Goal: Task Accomplishment & Management: Use online tool/utility

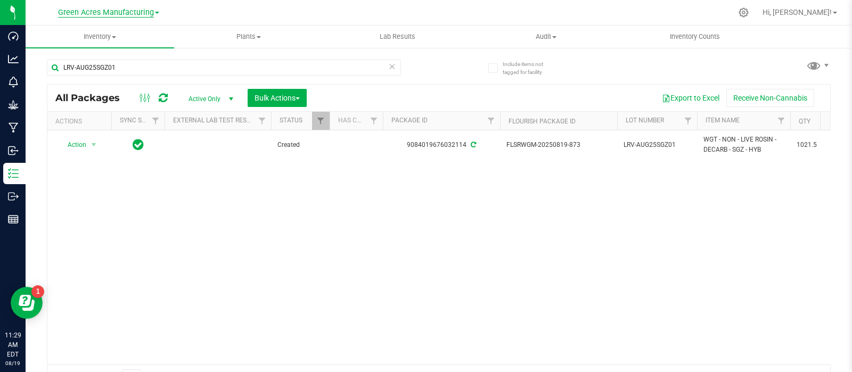
click at [93, 13] on span "Green Acres Manufacturing" at bounding box center [106, 13] width 96 height 10
click at [105, 38] on link "Green Acres Cultivation" at bounding box center [108, 37] width 155 height 14
click at [39, 70] on div "Include items not tagged for facility LRV-AUG25SGZ01 All Packages Active Only A…" at bounding box center [439, 209] width 826 height 325
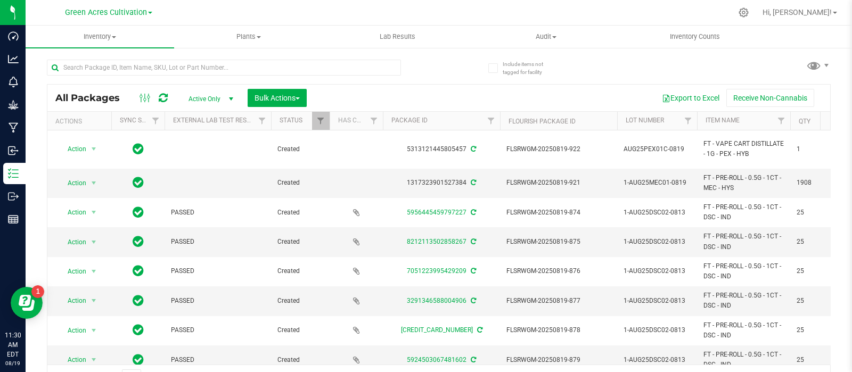
click at [150, 15] on link "Green Acres Cultivation" at bounding box center [108, 12] width 87 height 10
click at [136, 48] on link "Green Acres Manufacturing" at bounding box center [108, 52] width 155 height 14
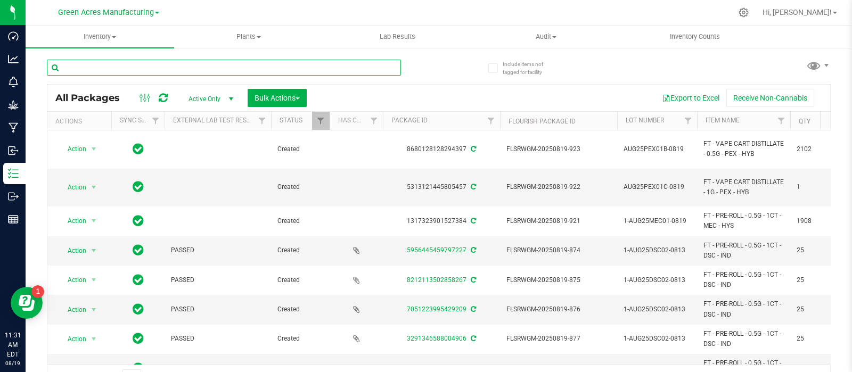
click at [149, 60] on input "text" at bounding box center [224, 68] width 354 height 16
paste input "HC-JUL25SAT01"
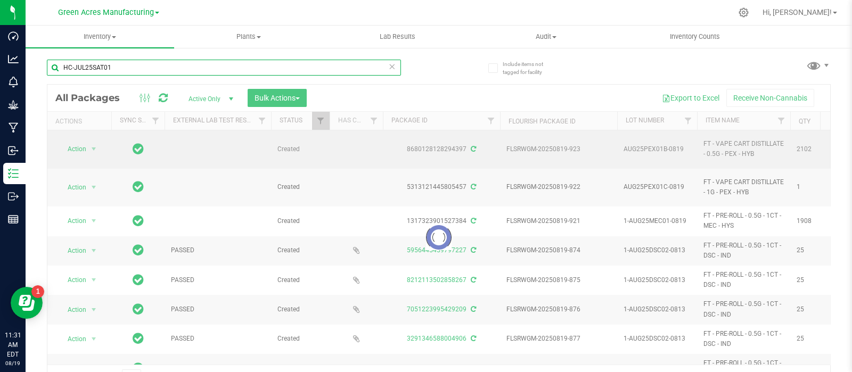
type input "HC-JUL25SAT01"
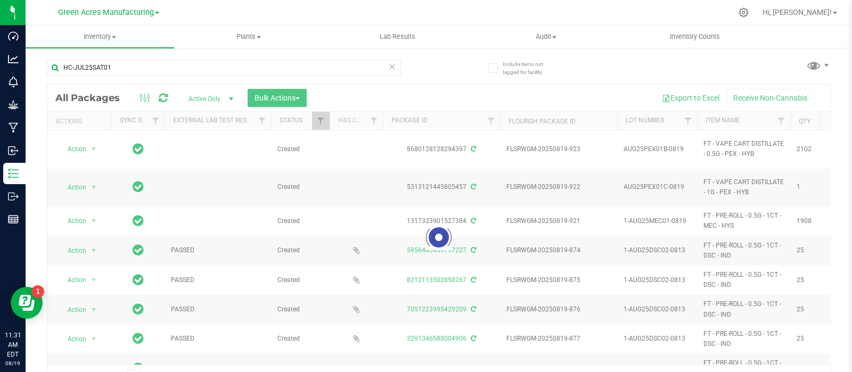
click at [836, 230] on div "Include items not tagged for facility HC-JUL25SAT01 Loading... All Packages Act…" at bounding box center [439, 209] width 826 height 325
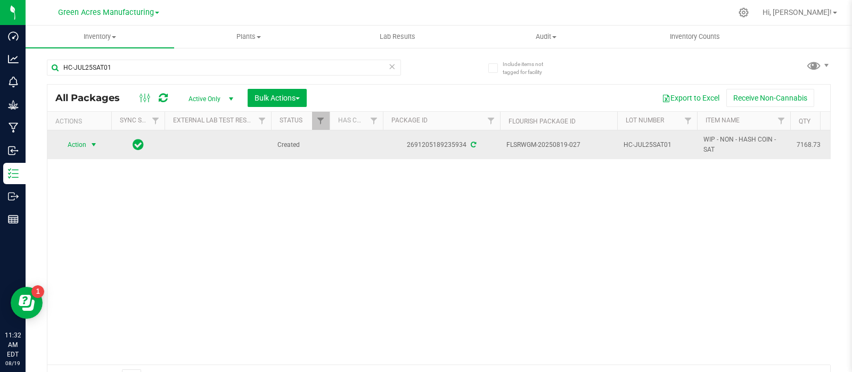
click at [91, 144] on span "select" at bounding box center [93, 145] width 9 height 9
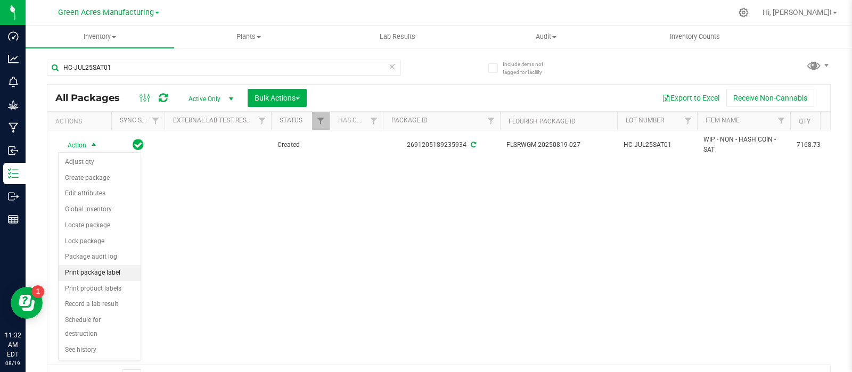
click at [108, 268] on li "Print package label" at bounding box center [100, 273] width 82 height 16
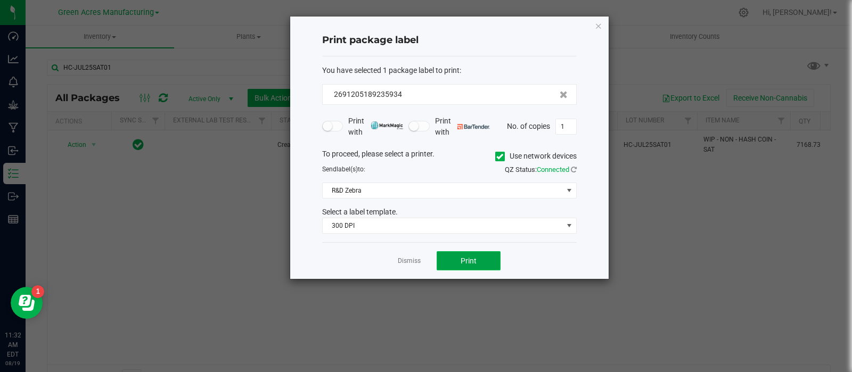
click at [450, 255] on button "Print" at bounding box center [469, 260] width 64 height 19
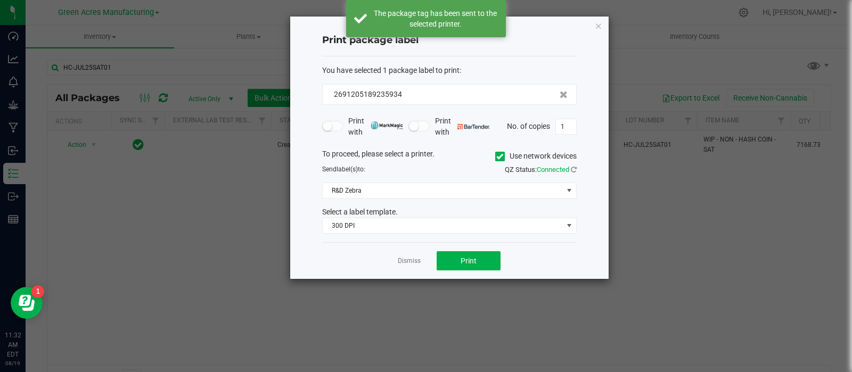
click at [410, 265] on app-cancel-button "Dismiss" at bounding box center [409, 261] width 23 height 11
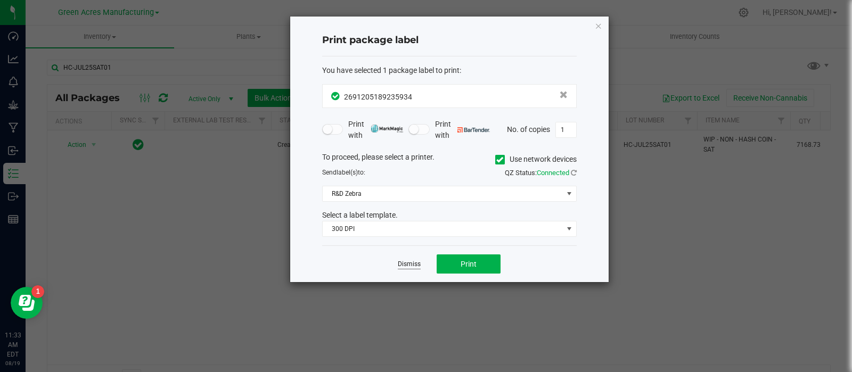
click at [405, 262] on link "Dismiss" at bounding box center [409, 264] width 23 height 9
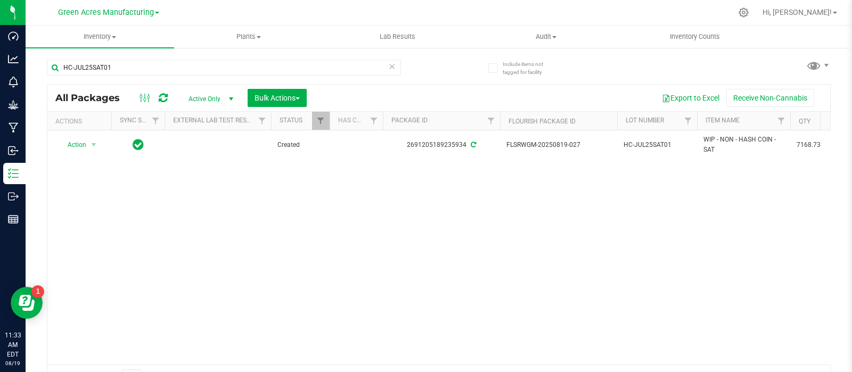
click at [763, 268] on div "Action Action Adjust qty Create package Edit attributes Global inventory Locate…" at bounding box center [438, 247] width 783 height 234
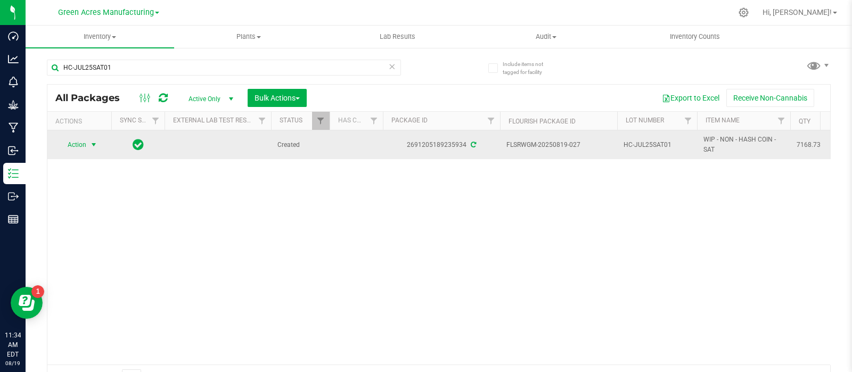
click at [85, 143] on span "Action" at bounding box center [72, 144] width 29 height 15
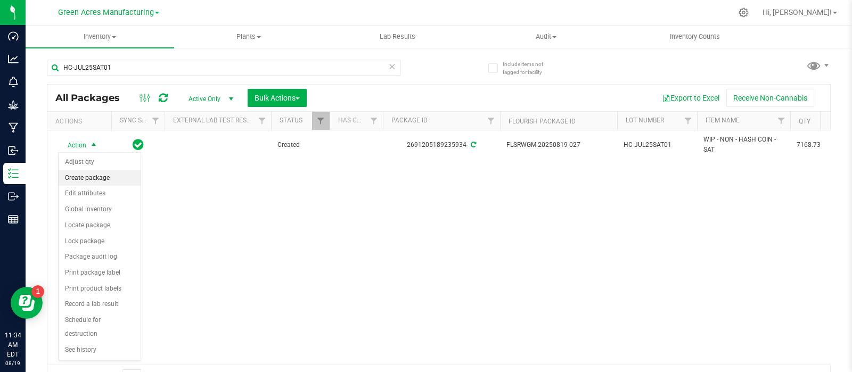
click at [94, 178] on li "Create package" at bounding box center [100, 178] width 82 height 16
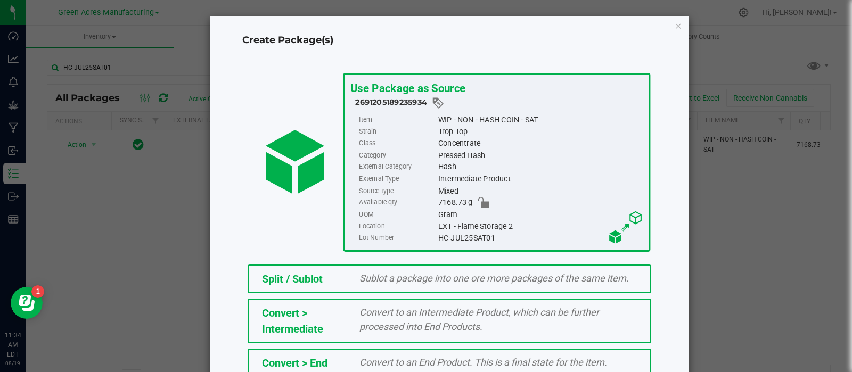
scroll to position [144, 0]
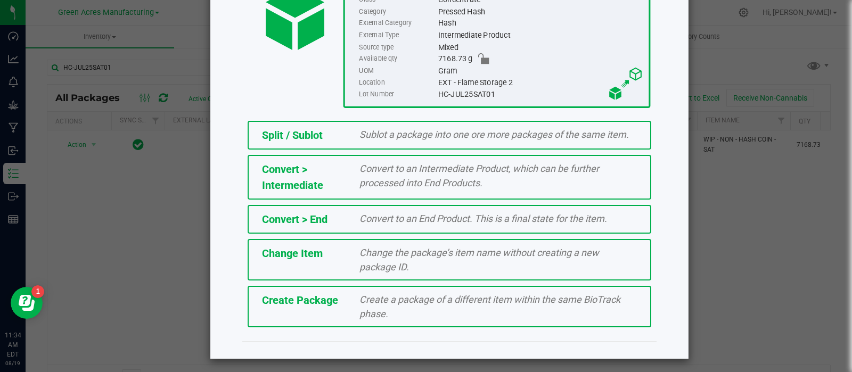
click at [276, 306] on div "Create Package Create a package of a different item within the same BioTrack ph…" at bounding box center [450, 307] width 404 height 42
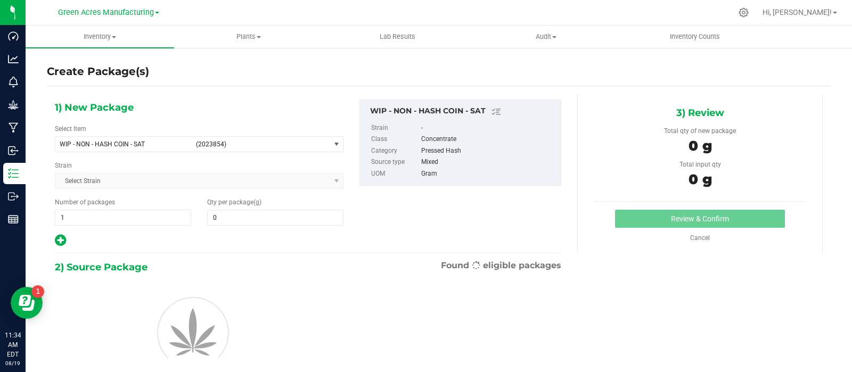
type input "0.0000"
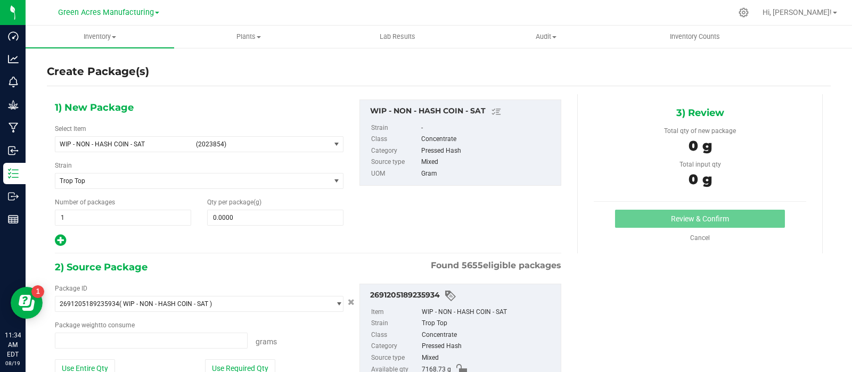
type input "0.0000 g"
click at [252, 217] on input "0.0000" at bounding box center [275, 217] width 135 height 15
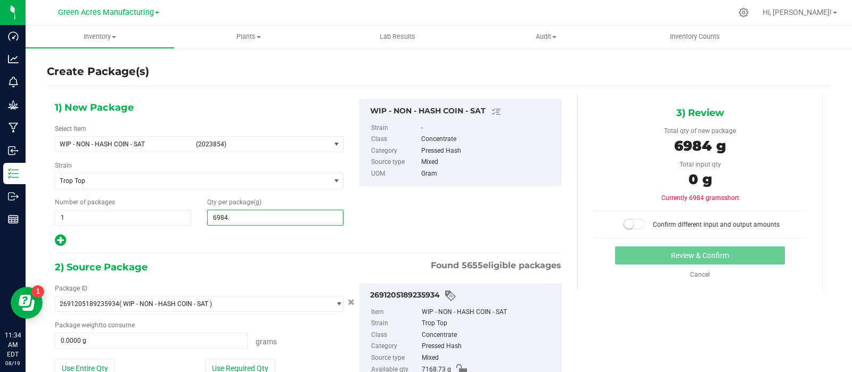
type input "6984.7"
click at [81, 363] on button "Use Entire Qty" at bounding box center [85, 368] width 60 height 18
type input "6,984.7000"
type input "7168.7300 g"
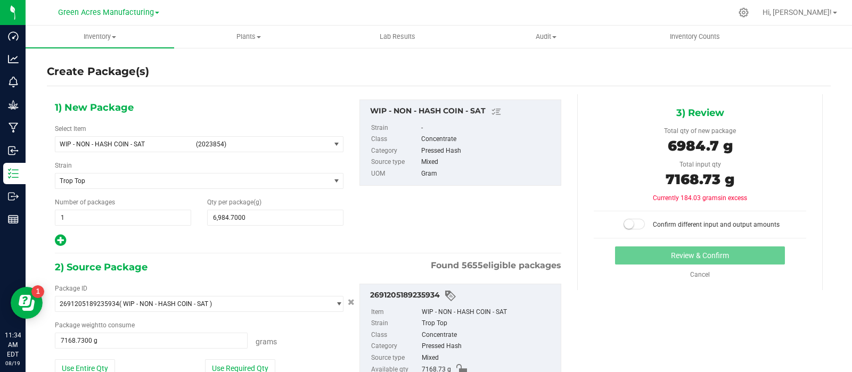
click at [630, 226] on span at bounding box center [633, 224] width 21 height 11
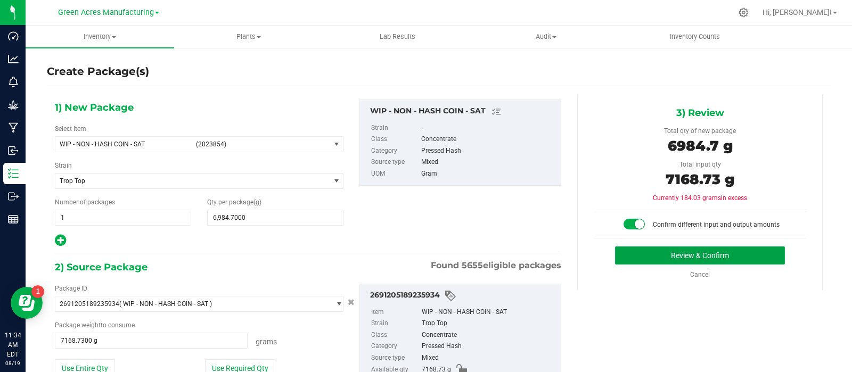
click at [637, 252] on button "Review & Confirm" at bounding box center [700, 255] width 170 height 18
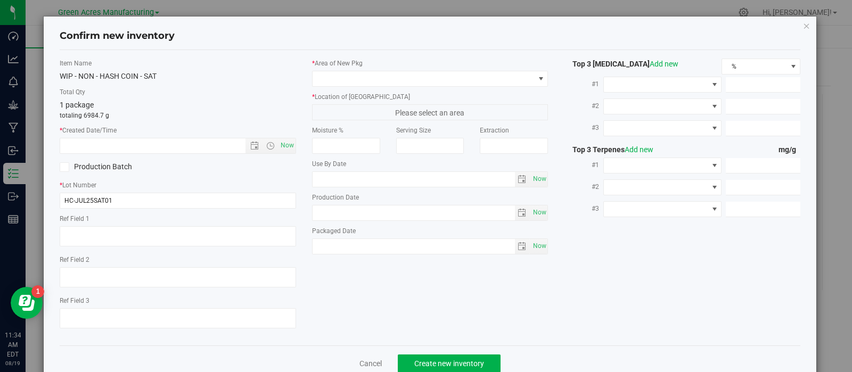
type textarea "SORTER KIEF(tested)"
click at [279, 143] on span "Now" at bounding box center [287, 145] width 18 height 15
type input "8/19/2025 11:34 AM"
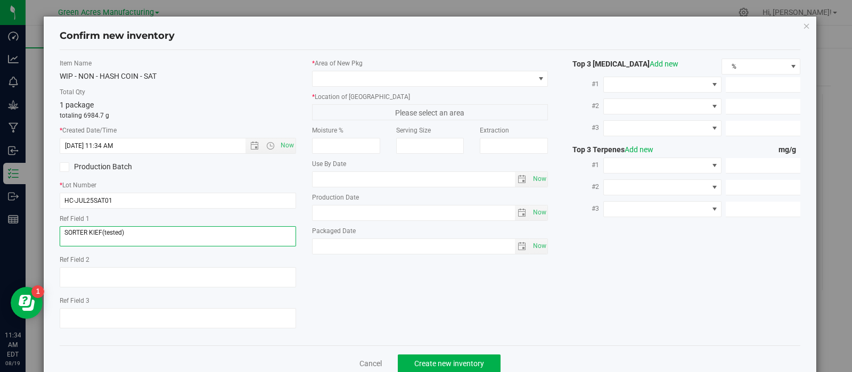
drag, startPoint x: 122, startPoint y: 230, endPoint x: 21, endPoint y: 230, distance: 101.2
click at [21, 230] on div "Confirm new inventory Item Name WIP - NON - HASH COIN - SAT Total Qty 1 package…" at bounding box center [430, 186] width 860 height 372
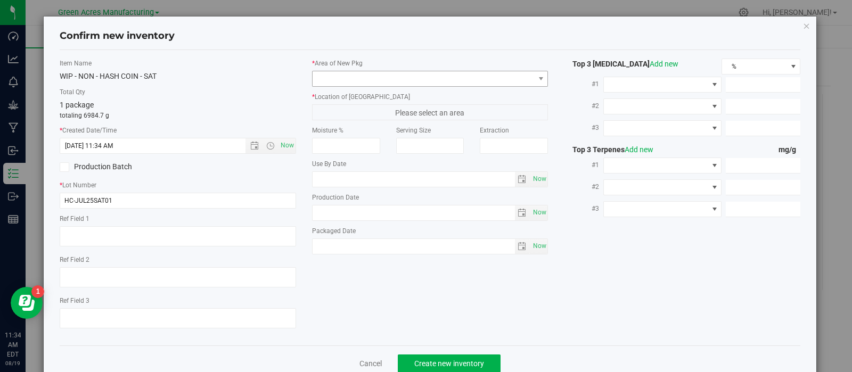
click at [359, 70] on div "* Area of New Pkg" at bounding box center [430, 73] width 236 height 28
click at [358, 79] on span at bounding box center [424, 78] width 222 height 15
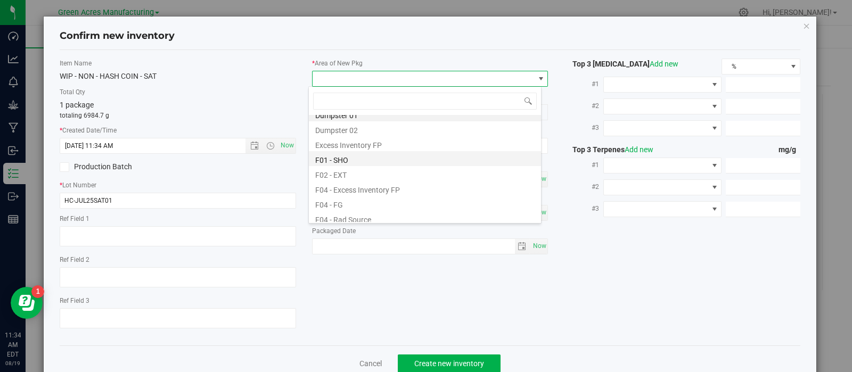
scroll to position [7, 0]
click at [346, 160] on li "F01 - SHO" at bounding box center [425, 159] width 232 height 15
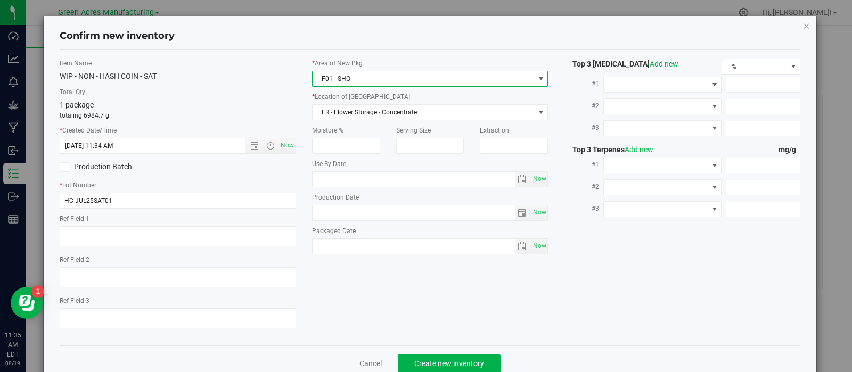
click at [376, 77] on span "F01 - SHO" at bounding box center [424, 78] width 222 height 15
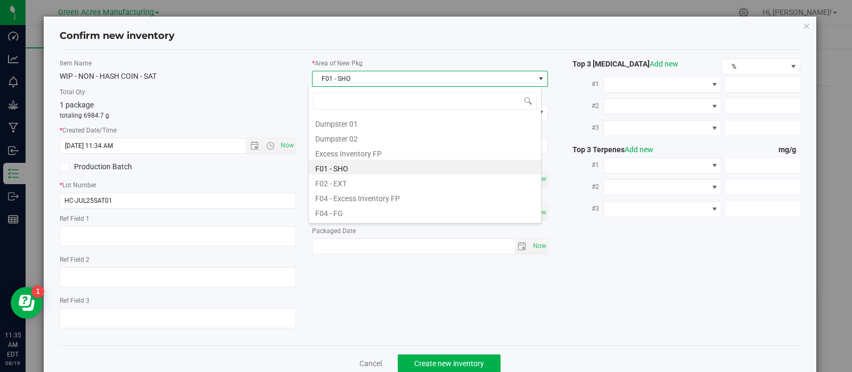
scroll to position [15, 233]
click at [365, 178] on li "F02 - EXT" at bounding box center [425, 182] width 232 height 15
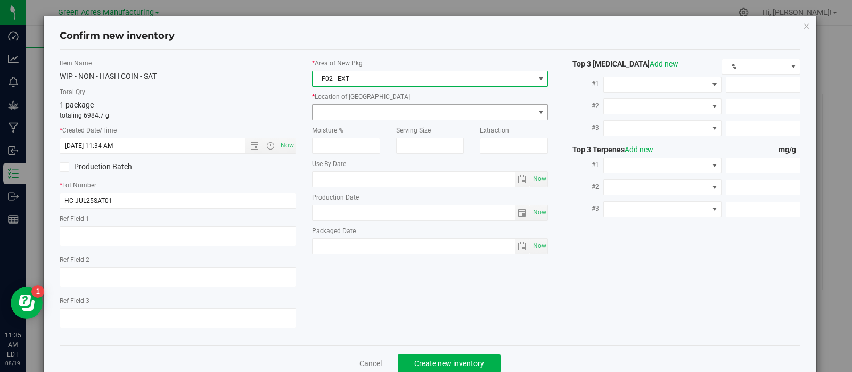
click at [357, 112] on span at bounding box center [424, 112] width 222 height 15
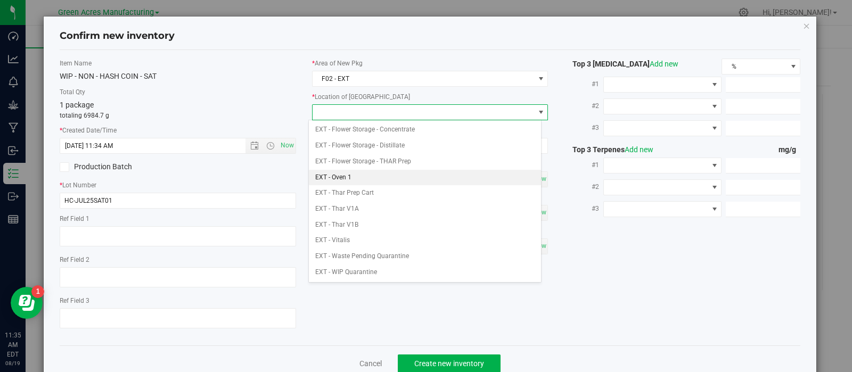
click at [363, 183] on li "EXT - Oven 1" at bounding box center [425, 178] width 232 height 16
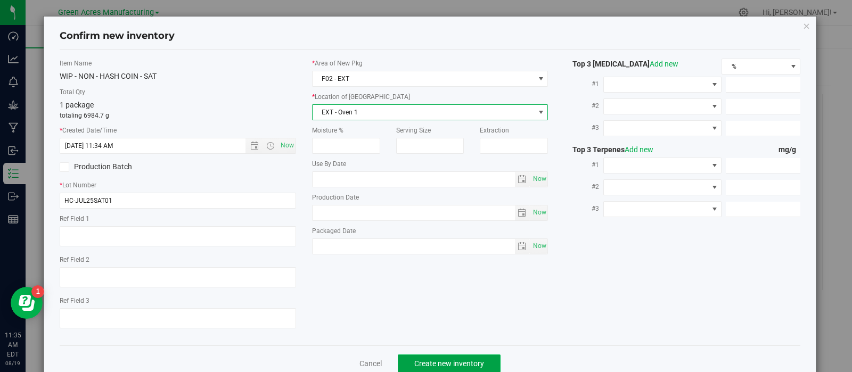
click at [429, 363] on span "Create new inventory" at bounding box center [449, 363] width 70 height 9
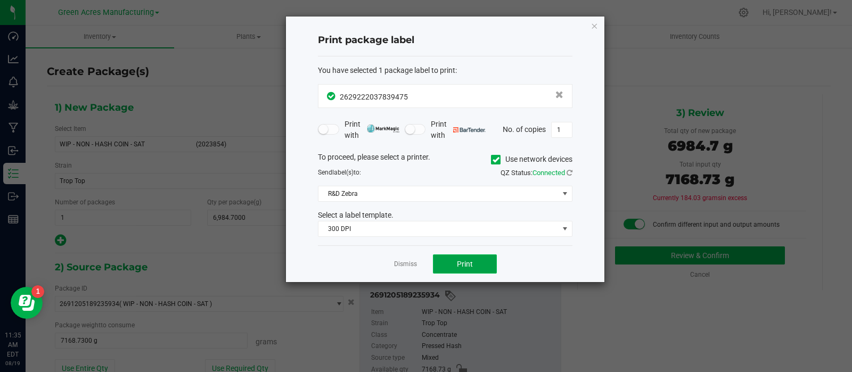
click at [437, 256] on button "Print" at bounding box center [465, 263] width 64 height 19
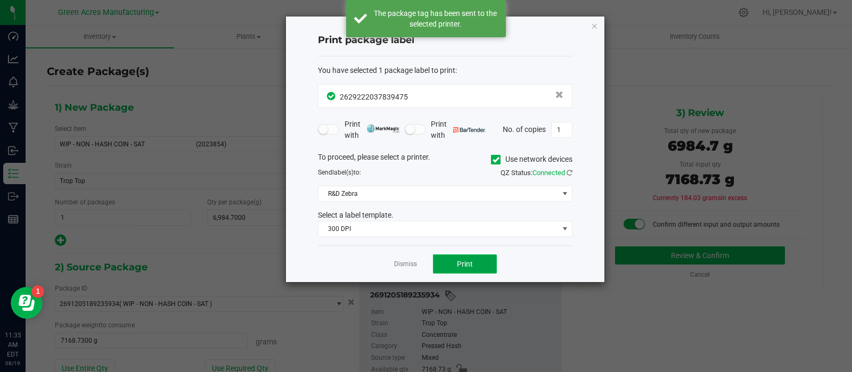
click at [437, 256] on button "Print" at bounding box center [465, 263] width 64 height 19
click at [409, 263] on link "Dismiss" at bounding box center [405, 264] width 23 height 9
